Goal: Task Accomplishment & Management: Complete application form

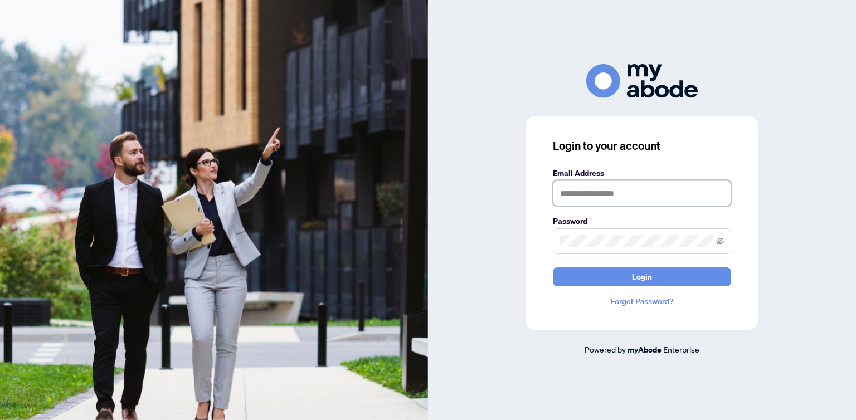
click at [584, 203] on input "text" at bounding box center [642, 194] width 178 height 26
type input "**********"
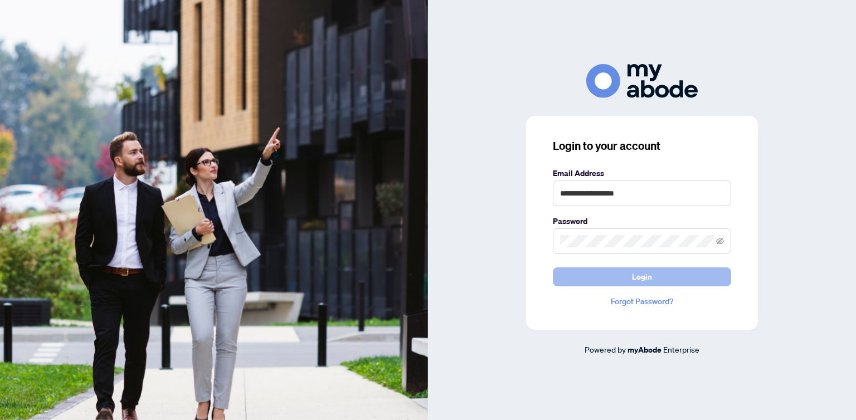
click at [644, 280] on span "Login" at bounding box center [642, 277] width 20 height 18
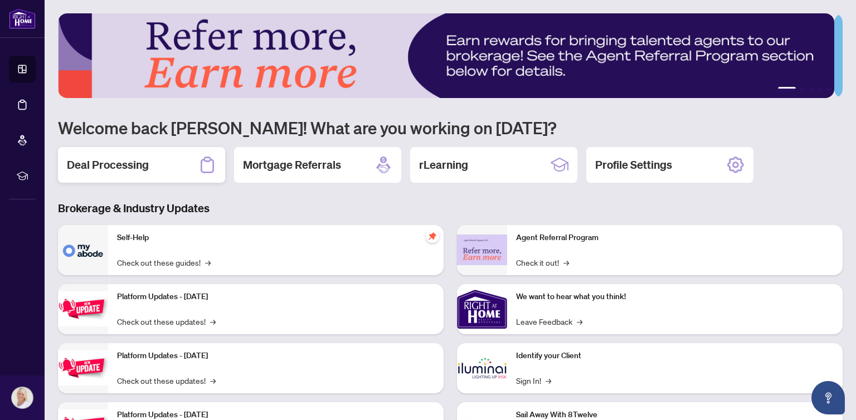
click at [114, 163] on h2 "Deal Processing" at bounding box center [108, 165] width 82 height 16
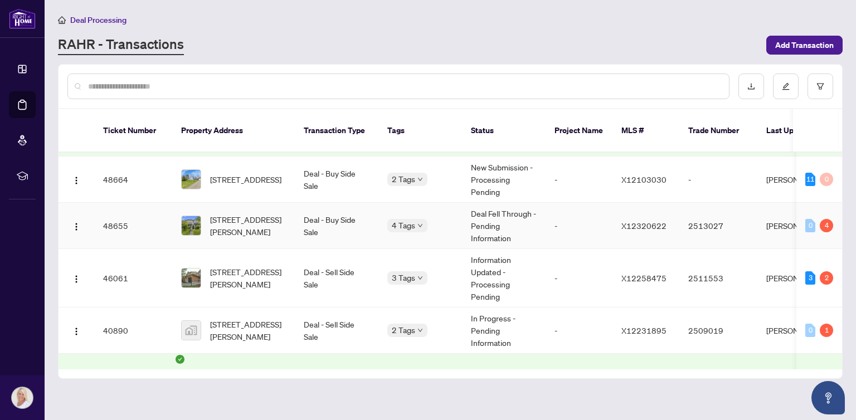
scroll to position [167, 0]
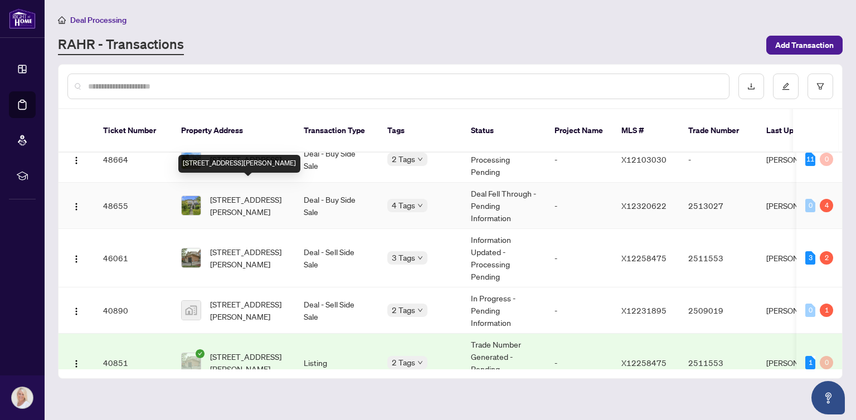
click at [245, 193] on span "604 Brian Good Ave, Ottawa, Ontario K4M 0G7, Canada" at bounding box center [248, 205] width 76 height 25
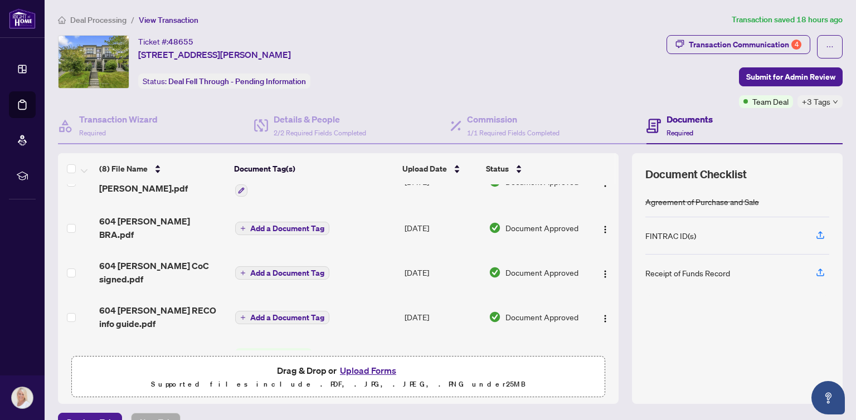
scroll to position [167, 0]
click at [353, 368] on button "Upload Forms" at bounding box center [368, 370] width 63 height 14
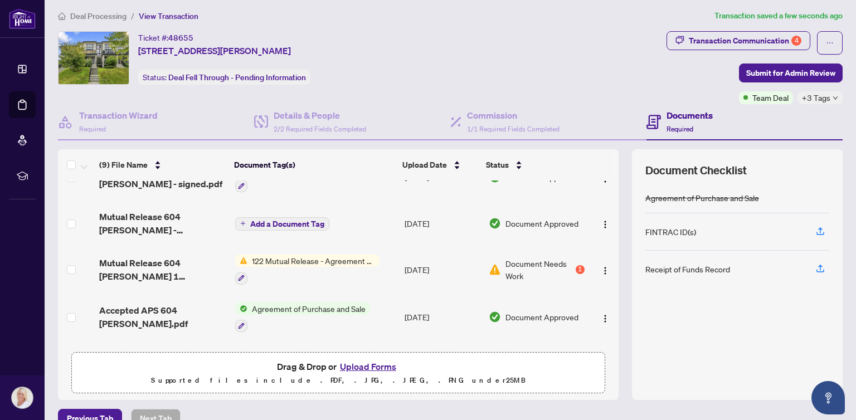
scroll to position [0, 0]
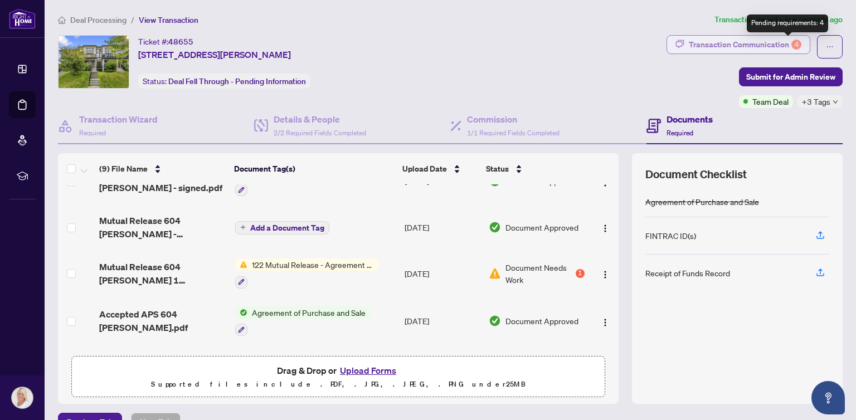
click at [791, 43] on div "4" at bounding box center [796, 45] width 10 height 10
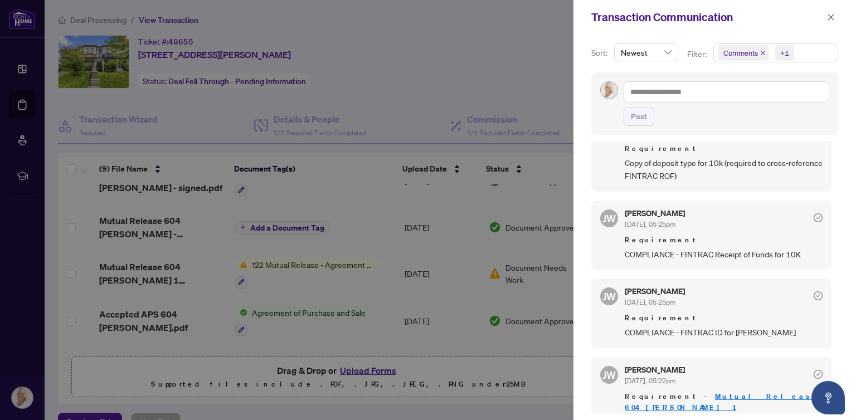
scroll to position [56, 0]
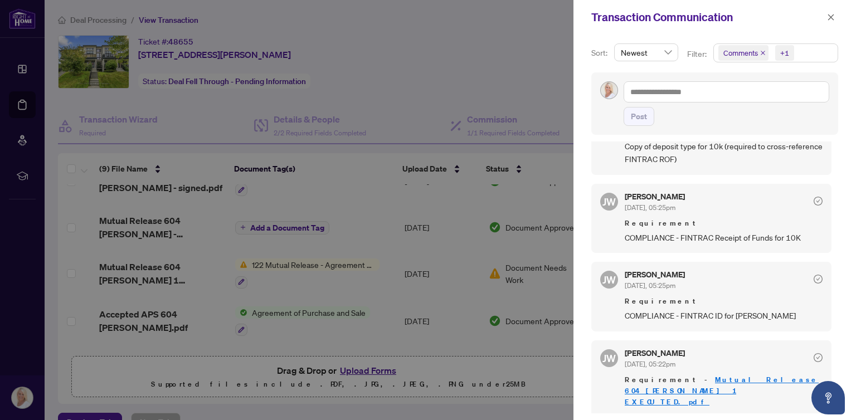
click at [786, 29] on div "Transaction Communication" at bounding box center [714, 17] width 282 height 35
click at [512, 108] on div at bounding box center [428, 210] width 856 height 420
click at [374, 367] on div at bounding box center [428, 210] width 856 height 420
click at [829, 16] on icon "close" at bounding box center [831, 17] width 6 height 6
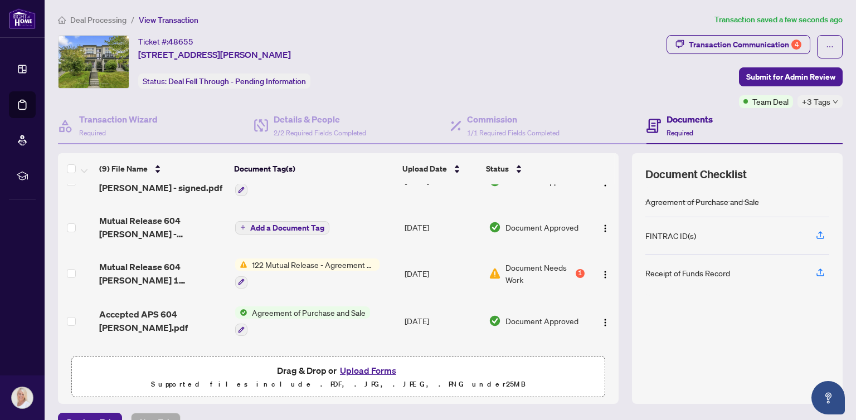
click at [345, 370] on button "Upload Forms" at bounding box center [368, 370] width 63 height 14
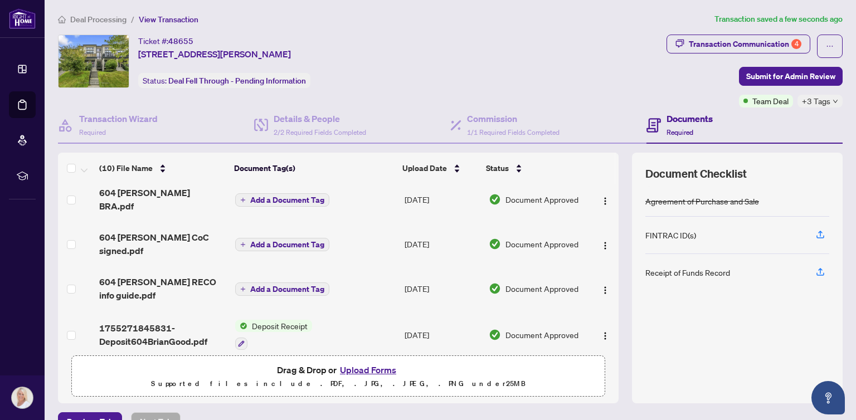
scroll to position [0, 0]
click at [759, 74] on span "Submit for Admin Review" at bounding box center [790, 77] width 89 height 18
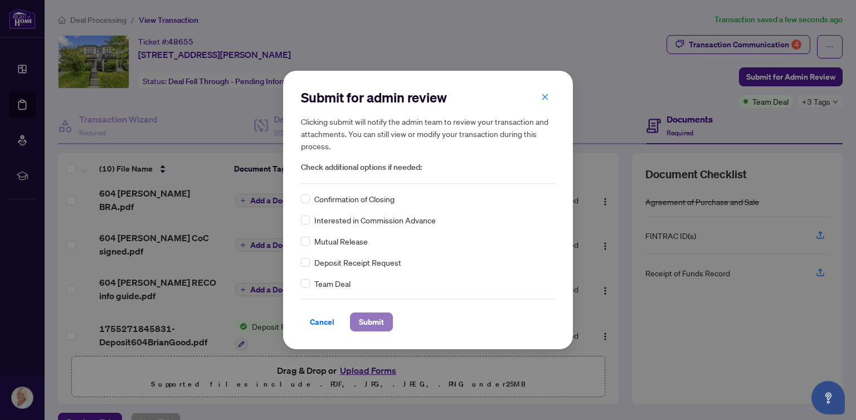
click at [367, 322] on span "Submit" at bounding box center [371, 322] width 25 height 18
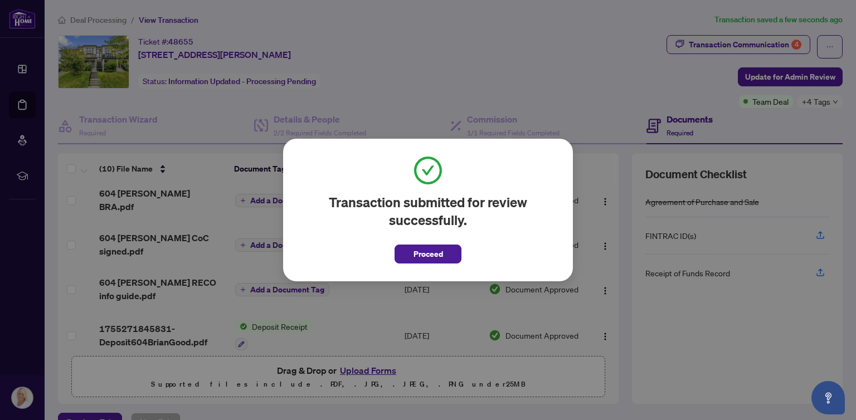
click at [437, 251] on span "Proceed" at bounding box center [428, 254] width 30 height 18
